Goal: Transaction & Acquisition: Purchase product/service

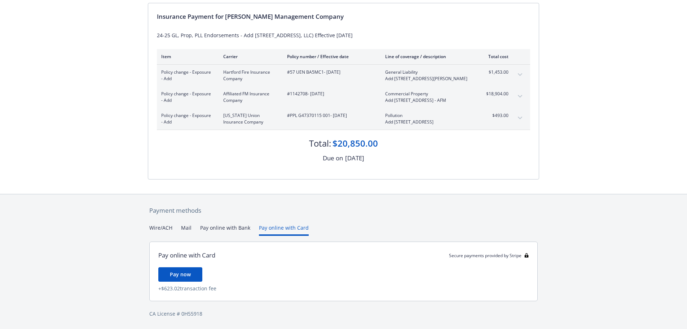
scroll to position [85, 0]
click at [287, 211] on div "Payment methods Wire/ACH Mail Pay online with Bank Pay online with Card Pay onl…" at bounding box center [344, 261] width 392 height 135
click at [228, 230] on button "Pay online with Bank" at bounding box center [225, 230] width 50 height 12
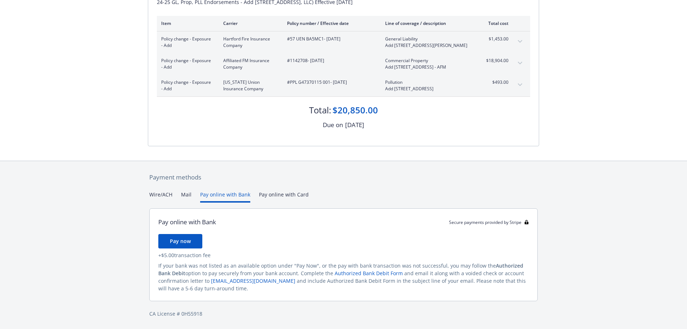
scroll to position [118, 0]
click at [187, 193] on button "Mail" at bounding box center [186, 197] width 10 height 12
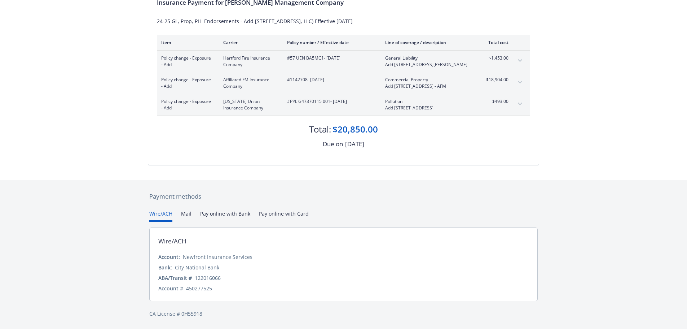
scroll to position [99, 0]
click at [154, 197] on div "Payment methods Wire/ACH Mail Pay online with Bank Pay online with Card Wire/AC…" at bounding box center [344, 254] width 392 height 149
click at [184, 213] on button "Mail" at bounding box center [186, 216] width 10 height 12
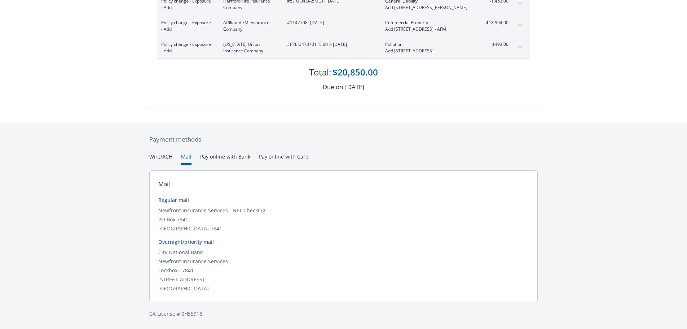
click at [230, 156] on div "Secure payments provided by Stripe Invoice ID: 795D0FCE Download Invoice Insura…" at bounding box center [343, 93] width 687 height 472
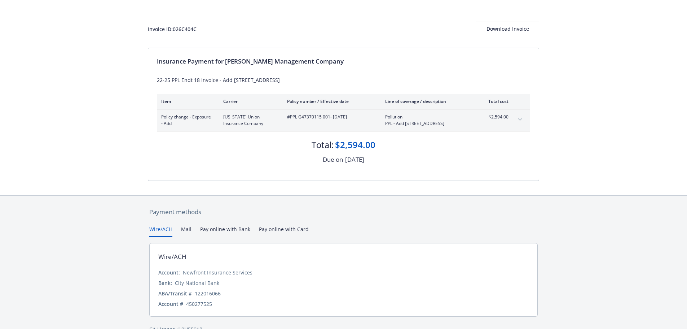
scroll to position [43, 0]
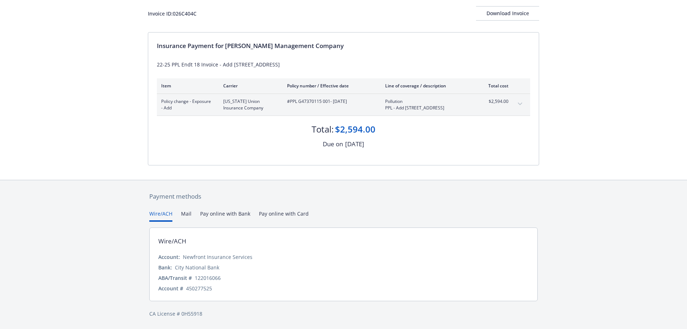
click at [228, 214] on button "Pay online with Bank" at bounding box center [225, 216] width 50 height 12
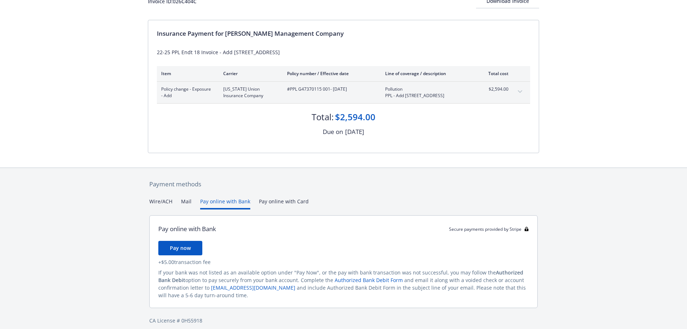
scroll to position [62, 0]
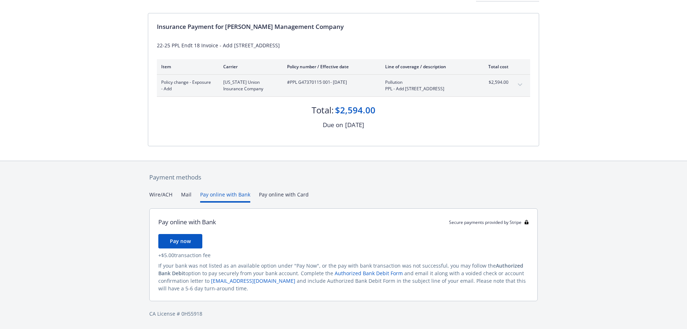
click at [359, 275] on link "Authorized Bank Debit Form" at bounding box center [369, 273] width 68 height 7
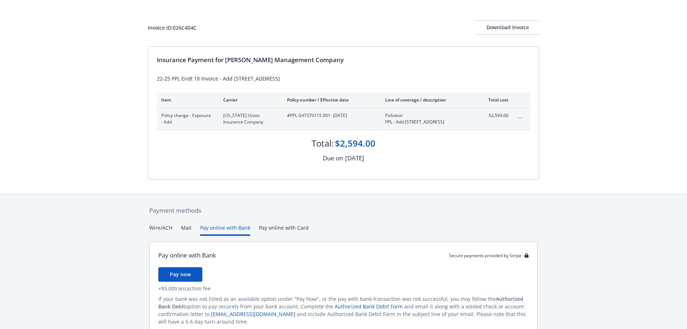
click at [272, 198] on div "Payment methods Wire/ACH Mail Pay online with Bank Pay online with Card Pay onl…" at bounding box center [344, 278] width 392 height 168
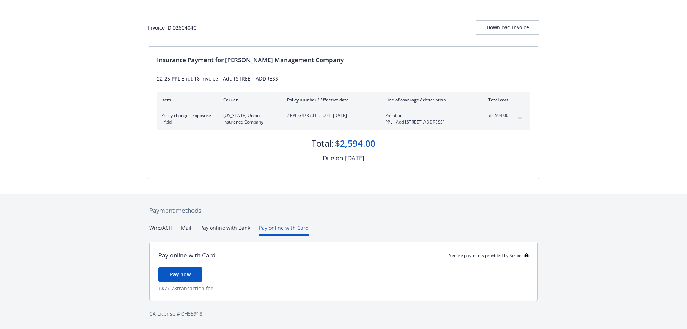
click at [188, 223] on div "Payment methods Wire/ACH Mail Pay online with Bank Pay online with Card Pay onl…" at bounding box center [344, 261] width 392 height 135
click at [185, 230] on button "Mail" at bounding box center [186, 230] width 10 height 12
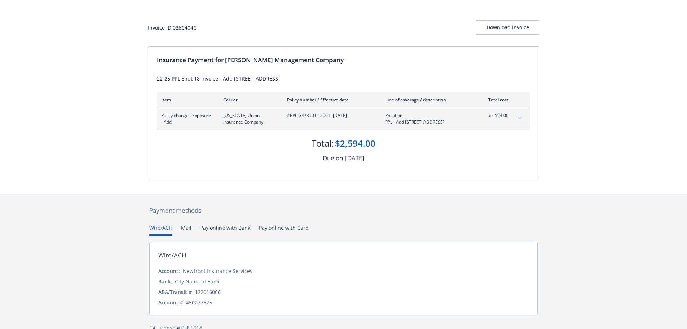
click at [162, 226] on button "Wire/ACH" at bounding box center [160, 230] width 23 height 12
click at [180, 230] on div "Wire/ACH Mail Pay online with Bank Pay online with Card" at bounding box center [343, 230] width 389 height 12
click at [187, 219] on div "Payment methods Wire/ACH Mail Pay online with Bank Pay online with Card Wire/AC…" at bounding box center [344, 268] width 392 height 149
click at [182, 232] on button "Mail" at bounding box center [186, 230] width 10 height 12
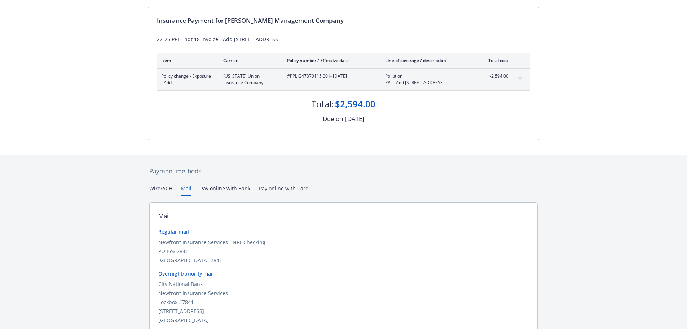
scroll to position [100, 0]
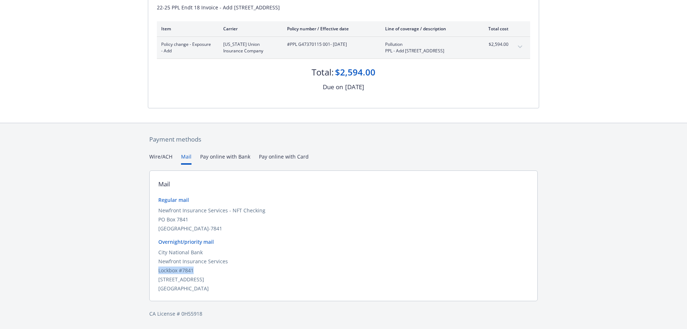
drag, startPoint x: 194, startPoint y: 270, endPoint x: 155, endPoint y: 268, distance: 39.8
click at [155, 268] on div "Mail Regular mail Newfront Insurance Services - NFT Checking PO Box 7841 San Fr…" at bounding box center [343, 235] width 389 height 131
click at [231, 292] on div "Alameda, CA 94501" at bounding box center [343, 288] width 371 height 8
drag, startPoint x: 200, startPoint y: 269, endPoint x: 150, endPoint y: 268, distance: 50.5
click at [150, 268] on div "Mail Regular mail Newfront Insurance Services - NFT Checking PO Box 7841 San Fr…" at bounding box center [343, 235] width 389 height 131
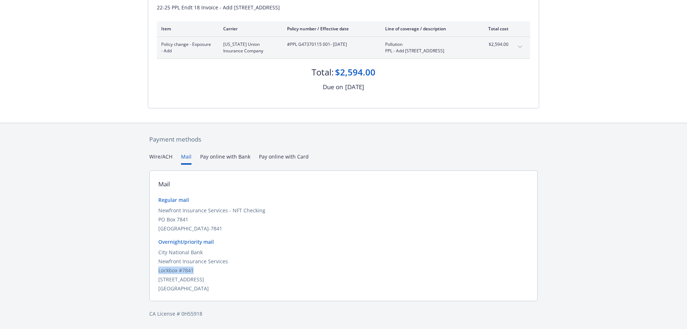
copy div "Lockbox #7841"
click at [158, 161] on div "Secure payments provided by Stripe Invoice ID: 026C404C Download Invoice Insura…" at bounding box center [343, 114] width 687 height 429
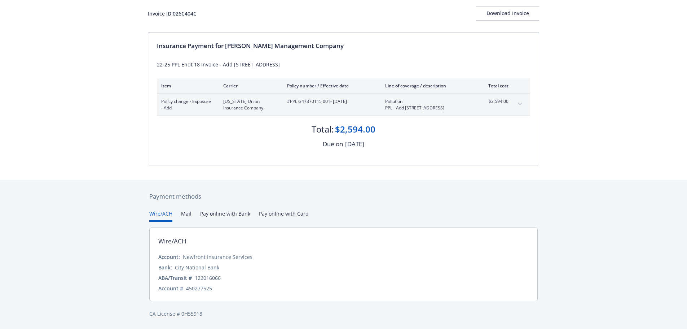
scroll to position [29, 0]
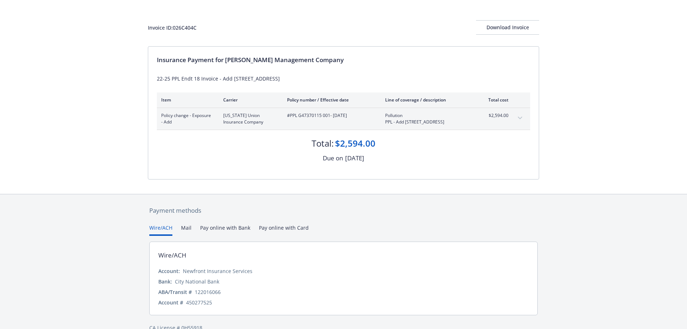
click at [273, 218] on div "Payment methods Wire/ACH Mail Pay online with Bank Pay online with Card Wire/AC…" at bounding box center [344, 268] width 392 height 149
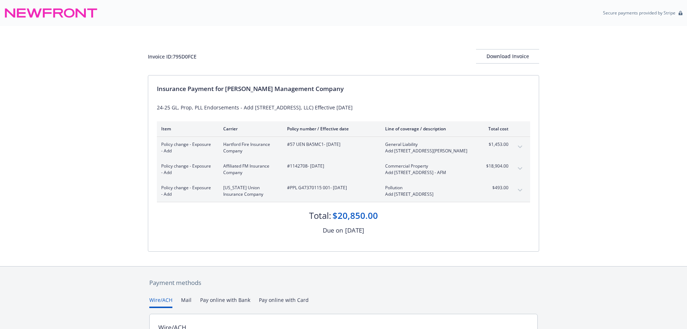
scroll to position [99, 0]
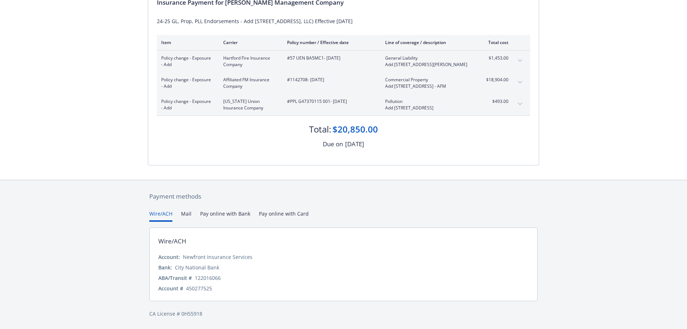
click at [175, 212] on div "Wire/ACH Mail Pay online with Bank Pay online with Card" at bounding box center [343, 216] width 389 height 12
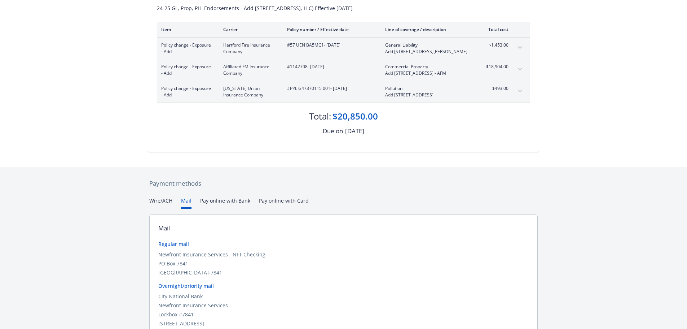
click at [183, 209] on button "Mail" at bounding box center [186, 203] width 10 height 12
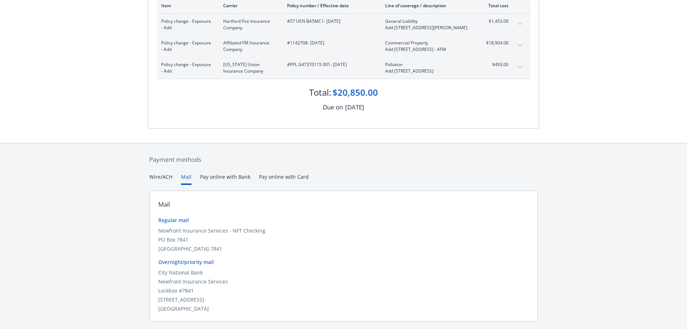
scroll to position [156, 0]
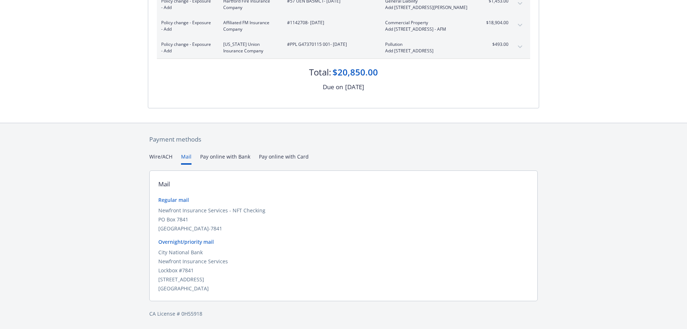
click at [226, 159] on div "Secure payments provided by Stripe Invoice ID: 795D0FCE Download Invoice Insura…" at bounding box center [343, 93] width 687 height 472
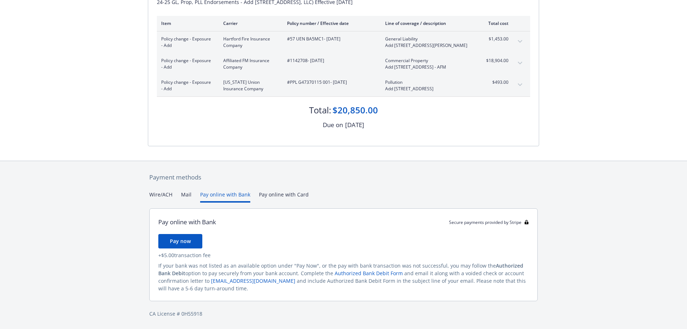
click at [222, 183] on div "Payment methods Wire/ACH Mail Pay online with Bank Pay online with Card Pay onl…" at bounding box center [344, 245] width 392 height 168
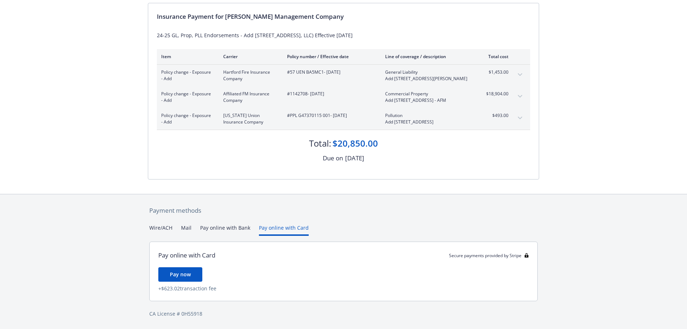
click at [269, 192] on div "Secure payments provided by Stripe Invoice ID: 795D0FCE Download Invoice Insura…" at bounding box center [343, 128] width 687 height 401
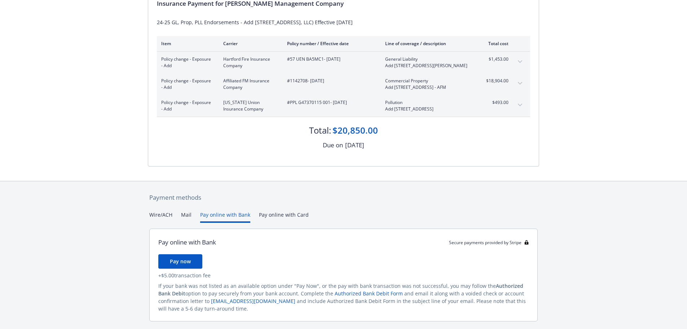
click at [241, 223] on button "Pay online with Bank" at bounding box center [225, 217] width 50 height 12
click at [529, 273] on div "Pay online with Bank Secure payments provided by Stripe Pay now + $5.00 transac…" at bounding box center [343, 274] width 389 height 93
click at [335, 297] on link "Authorized Bank Debit Form" at bounding box center [369, 293] width 68 height 7
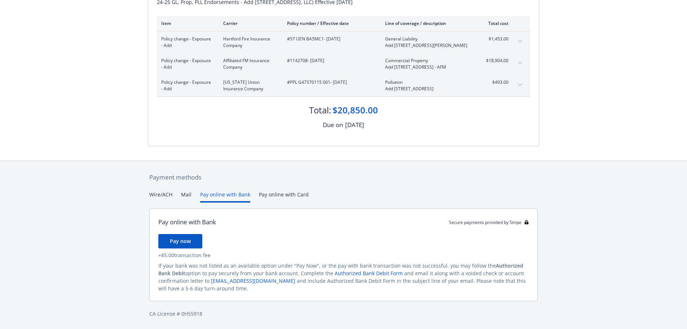
scroll to position [118, 0]
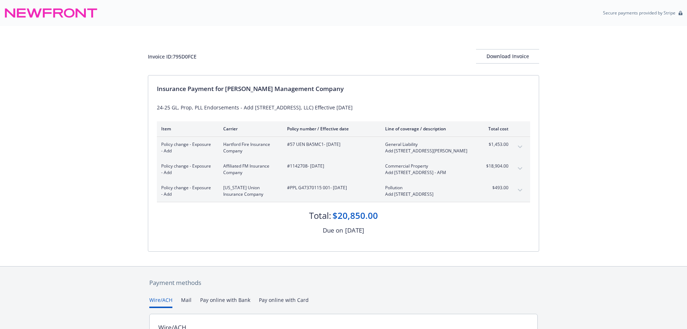
scroll to position [99, 0]
